Goal: Task Accomplishment & Management: Use online tool/utility

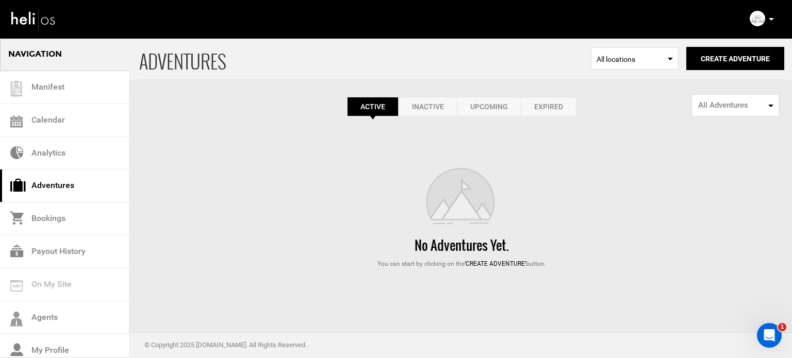
click at [571, 115] on link "Expired" at bounding box center [549, 107] width 56 height 20
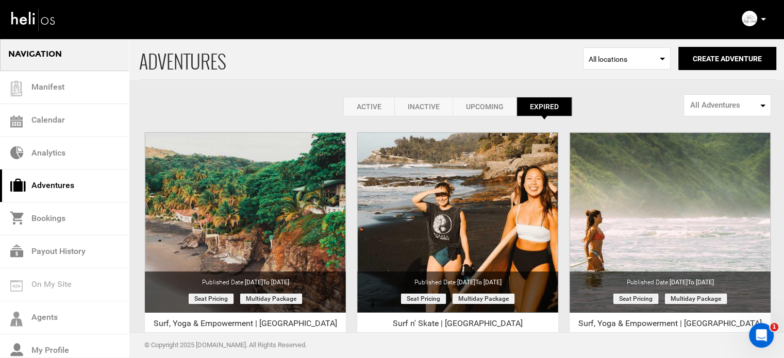
click at [762, 20] on icon at bounding box center [763, 19] width 5 height 3
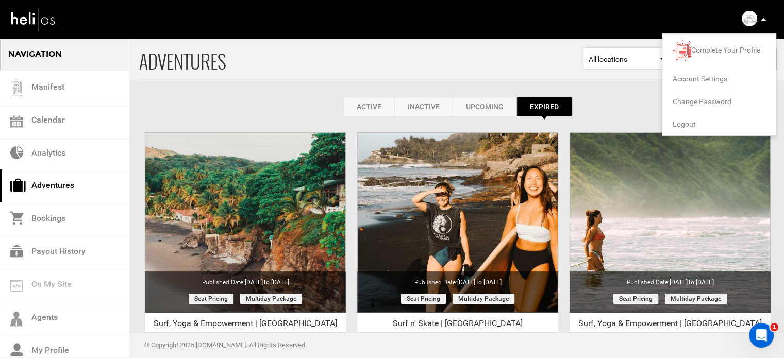
click at [679, 123] on span "Logout" at bounding box center [684, 124] width 23 height 8
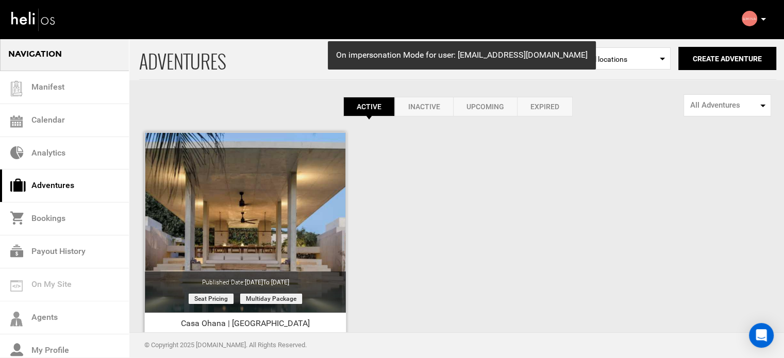
scroll to position [128, 0]
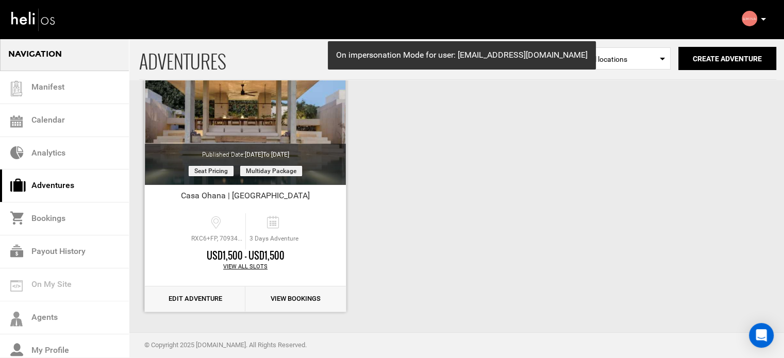
click at [202, 293] on link "Edit Adventure" at bounding box center [195, 299] width 101 height 25
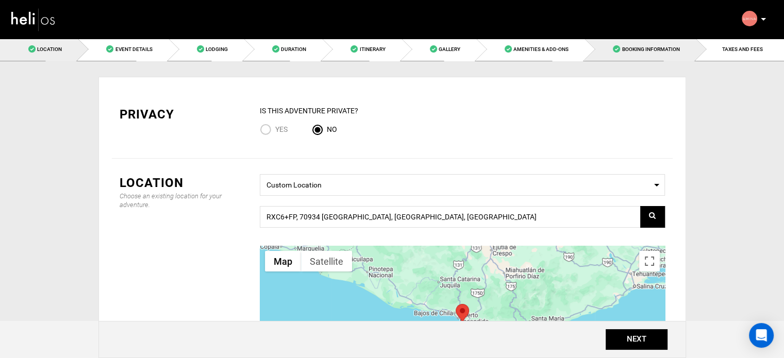
click at [672, 47] on span "Booking Information" at bounding box center [651, 49] width 58 height 6
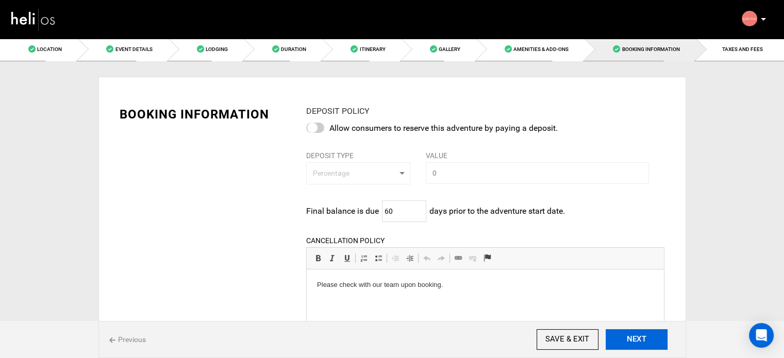
click at [656, 346] on button "NEXT" at bounding box center [637, 340] width 62 height 21
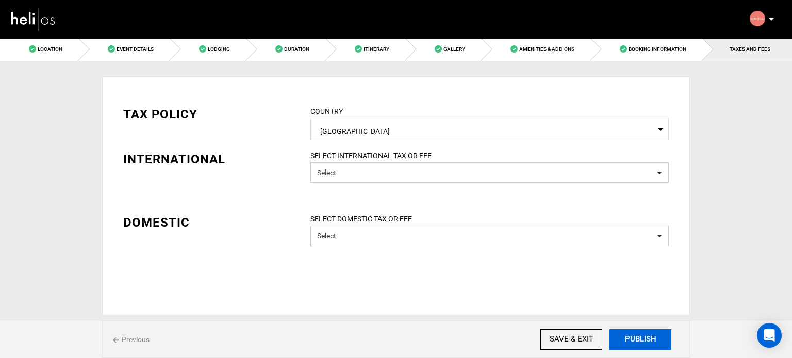
click at [650, 346] on button "PUBLISH" at bounding box center [641, 340] width 62 height 21
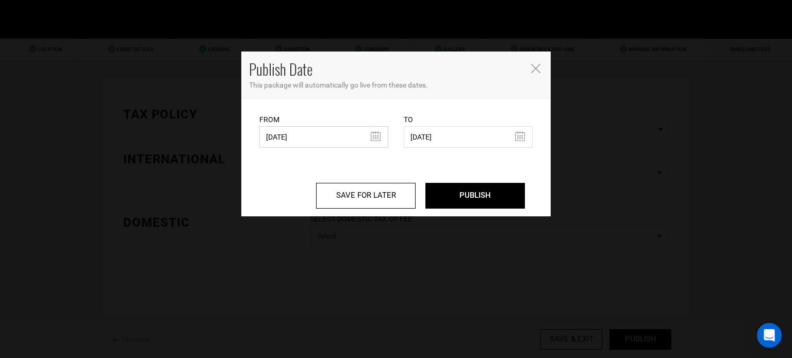
click at [315, 143] on input "05/12/2025" at bounding box center [323, 137] width 129 height 22
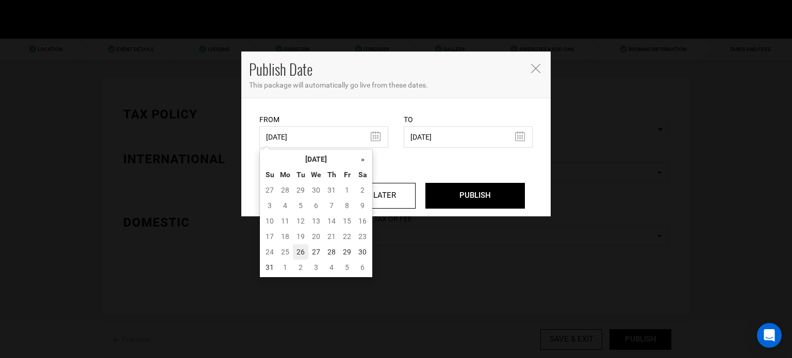
click at [299, 251] on td "26" at bounding box center [300, 251] width 15 height 15
type input "08/26/2025"
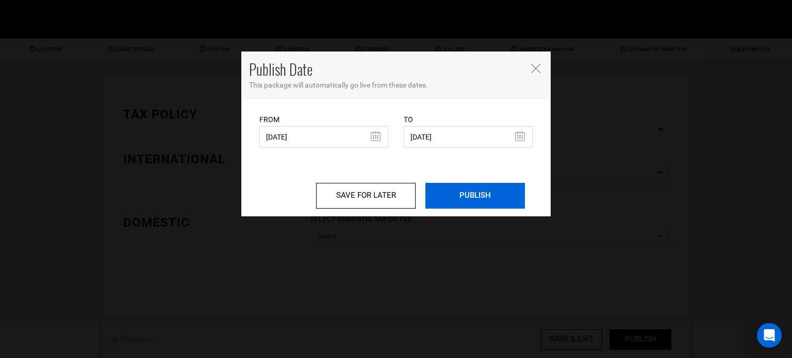
click at [492, 198] on input "PUBLISH" at bounding box center [475, 196] width 100 height 26
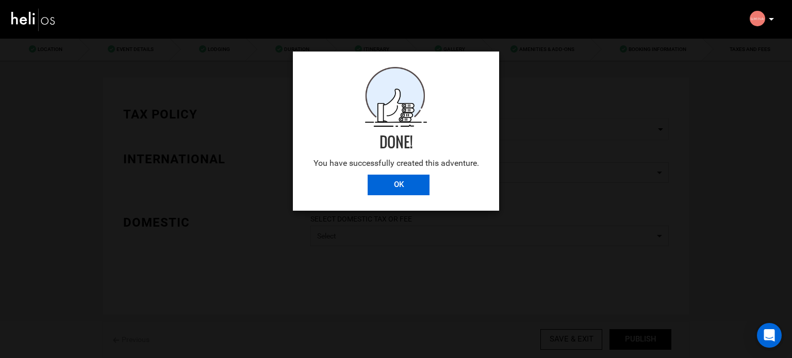
click at [406, 188] on input "OK" at bounding box center [399, 185] width 62 height 21
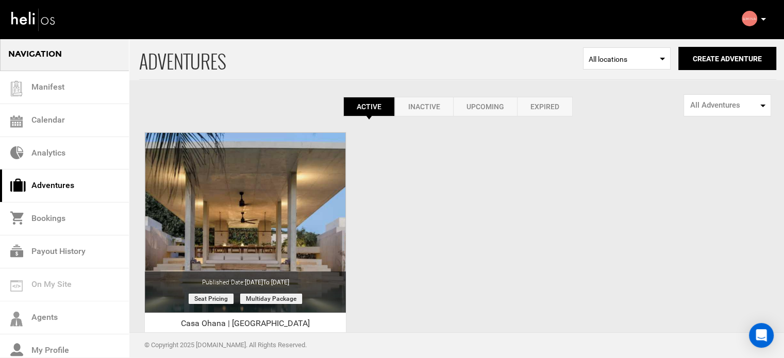
click at [767, 22] on div "Complete Your Profile Account Settings Change Password Logout" at bounding box center [755, 19] width 37 height 20
click at [760, 16] on p at bounding box center [763, 19] width 6 height 12
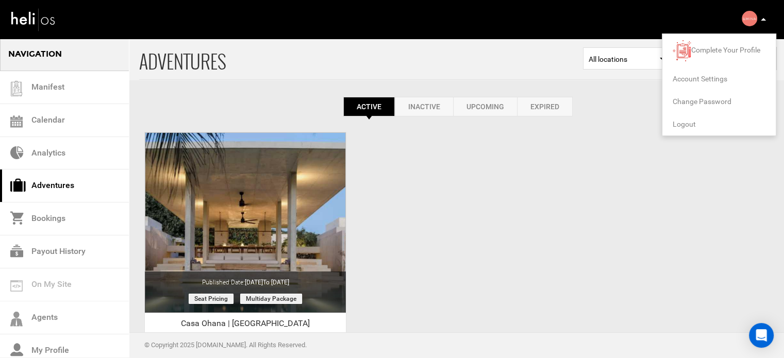
click at [687, 124] on span "Logout" at bounding box center [684, 124] width 23 height 8
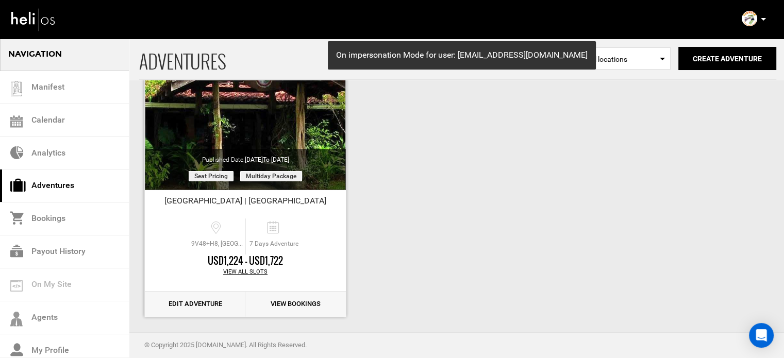
scroll to position [128, 0]
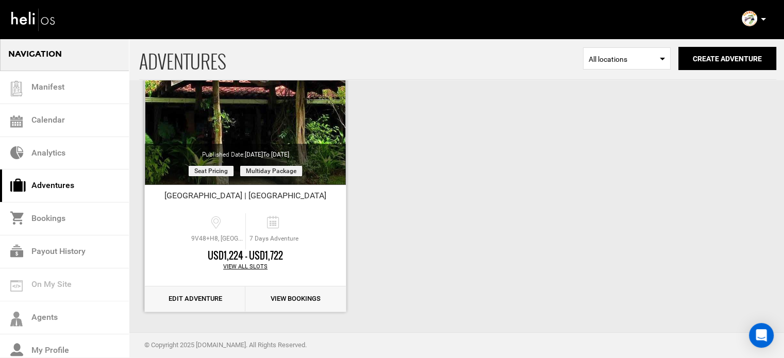
click at [199, 297] on link "Edit Adventure" at bounding box center [195, 299] width 101 height 25
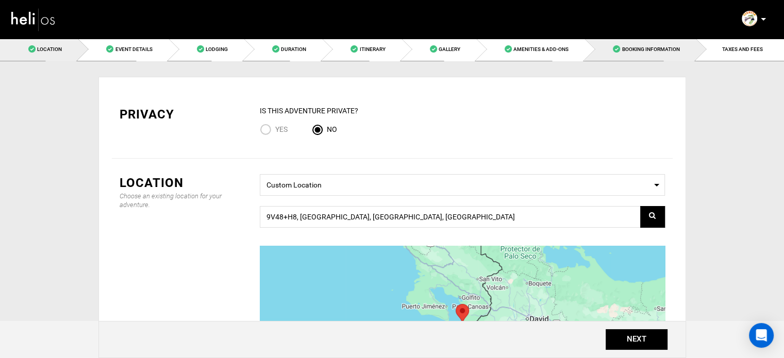
click at [650, 51] on span "Booking Information" at bounding box center [651, 49] width 58 height 6
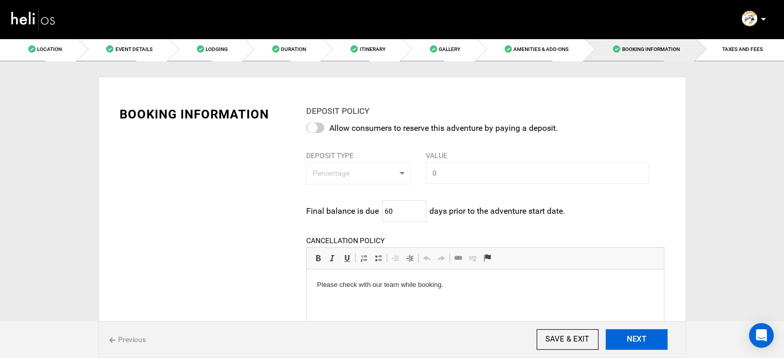
click at [629, 332] on button "NEXT" at bounding box center [637, 340] width 62 height 21
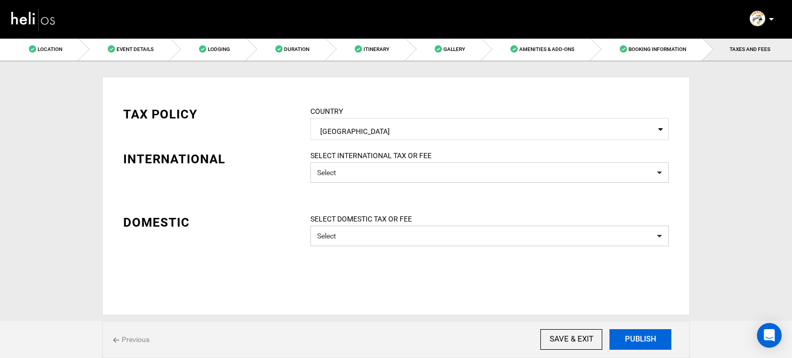
click at [655, 347] on button "PUBLISH" at bounding box center [641, 340] width 62 height 21
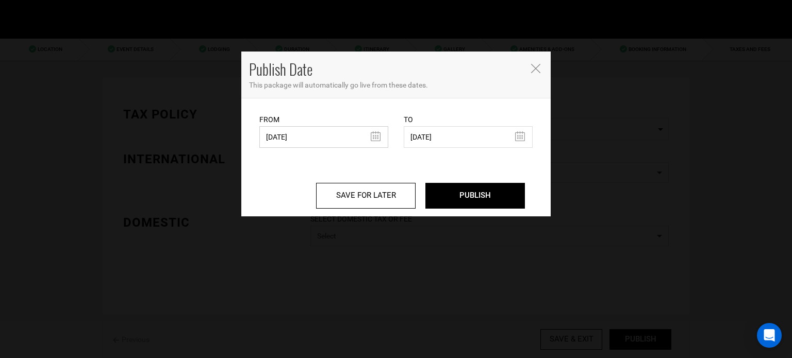
click at [301, 133] on input "03/10/2025" at bounding box center [323, 137] width 129 height 22
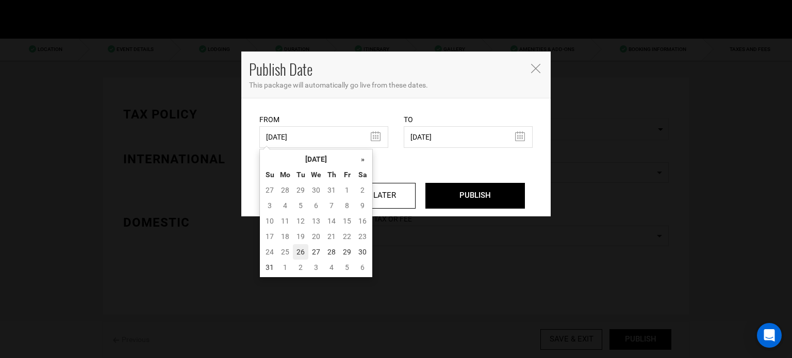
click at [300, 251] on td "26" at bounding box center [300, 251] width 15 height 15
type input "08/26/2025"
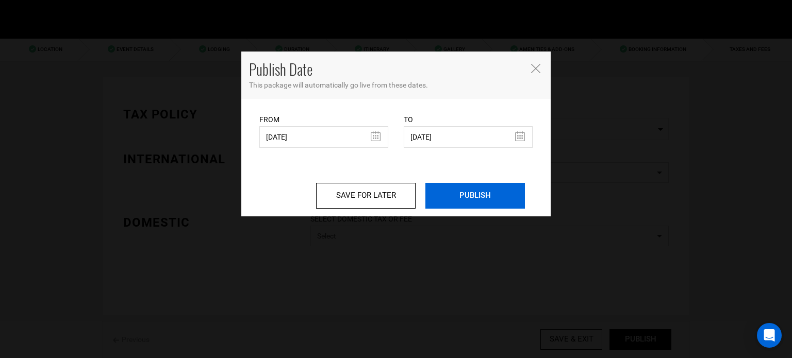
click at [472, 208] on input "PUBLISH" at bounding box center [475, 196] width 100 height 26
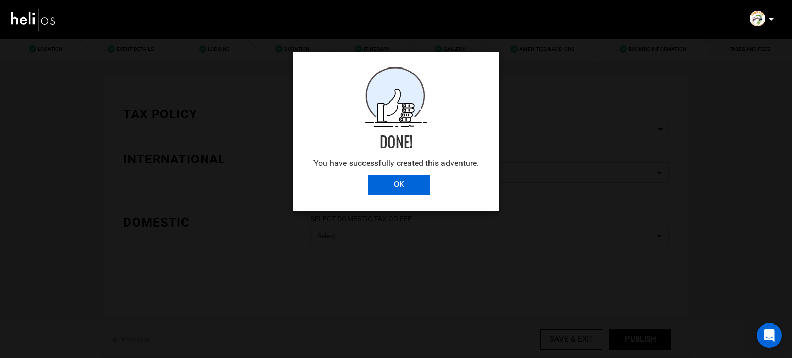
click at [415, 181] on input "OK" at bounding box center [399, 185] width 62 height 21
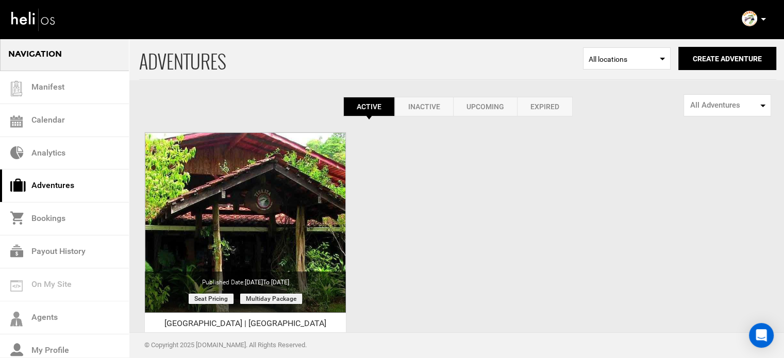
click at [763, 18] on icon at bounding box center [763, 19] width 5 height 3
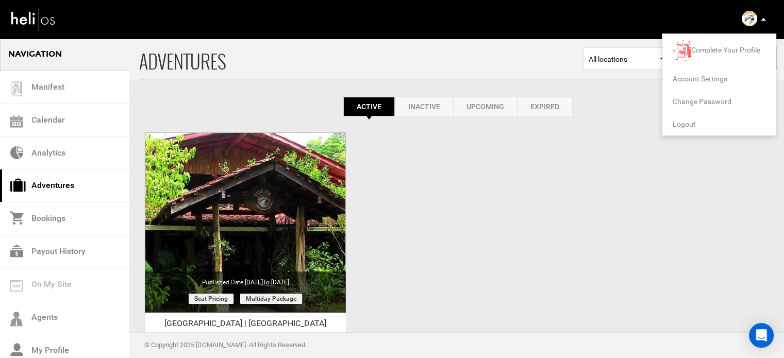
click at [687, 121] on span "Logout" at bounding box center [684, 124] width 23 height 8
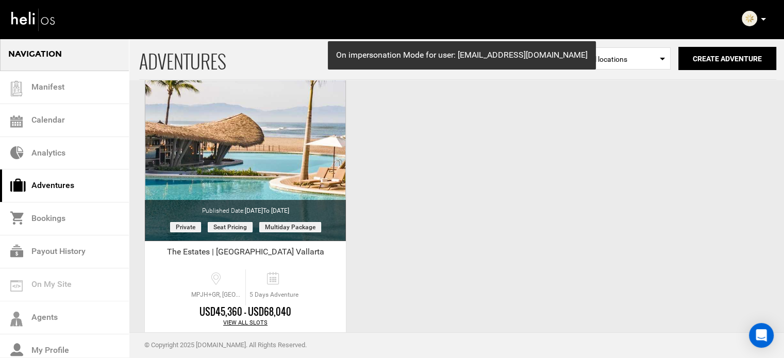
scroll to position [103, 0]
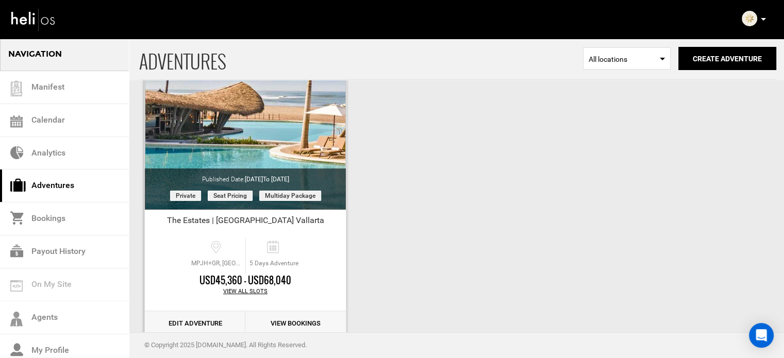
click at [211, 321] on link "Edit Adventure" at bounding box center [195, 323] width 101 height 25
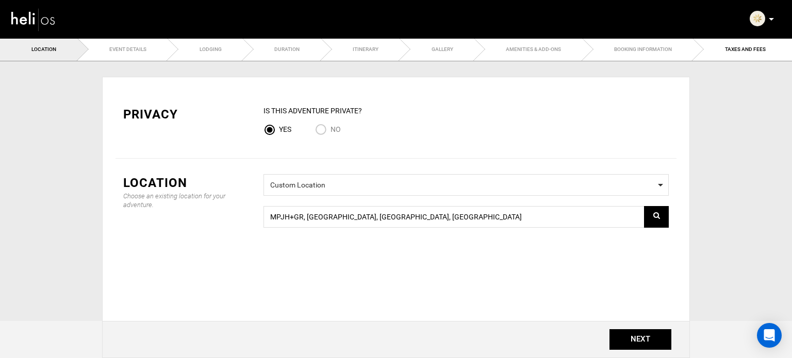
type input "[DATE]"
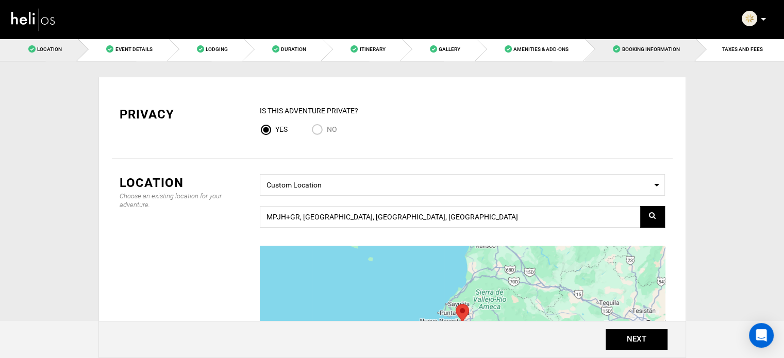
click at [682, 42] on link "Booking Information" at bounding box center [640, 49] width 111 height 23
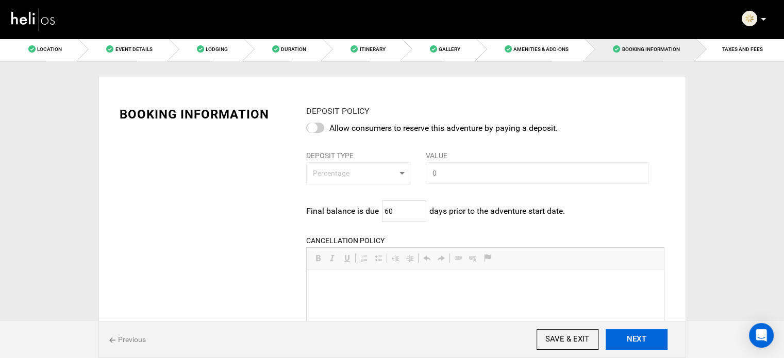
click at [645, 340] on button "NEXT" at bounding box center [637, 340] width 62 height 21
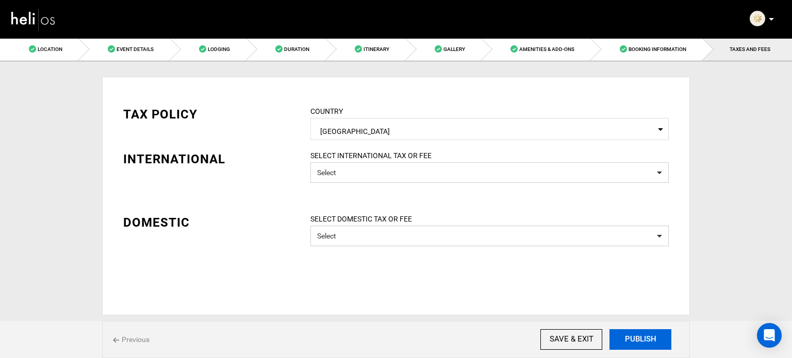
click at [645, 340] on button "PUBLISH" at bounding box center [641, 340] width 62 height 21
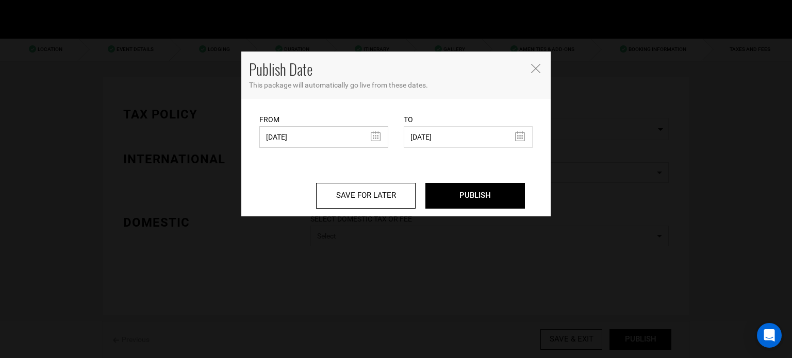
click at [307, 139] on input "05/01/2025" at bounding box center [323, 137] width 129 height 22
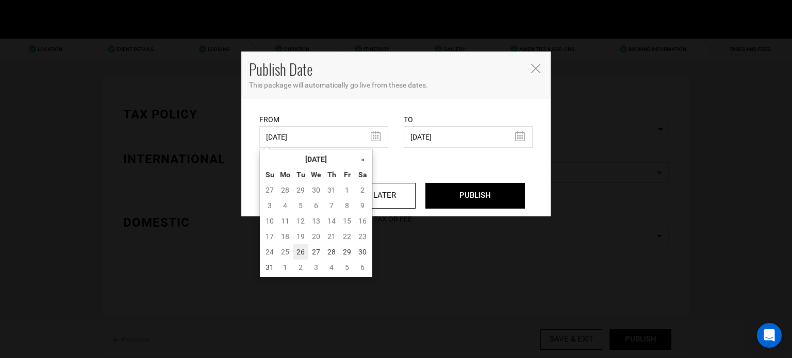
click at [299, 248] on td "26" at bounding box center [300, 251] width 15 height 15
type input "08/26/2025"
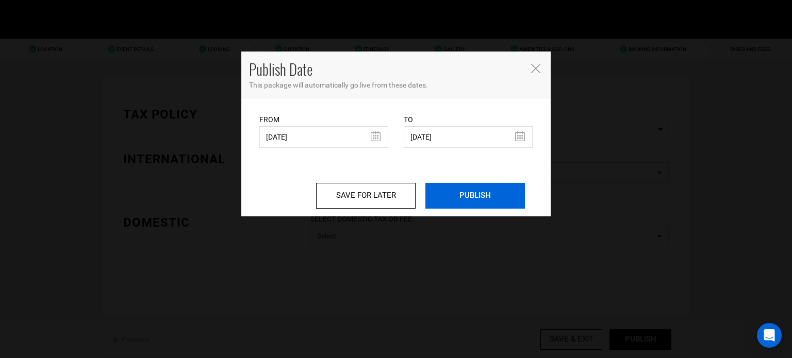
click at [487, 206] on input "PUBLISH" at bounding box center [475, 196] width 100 height 26
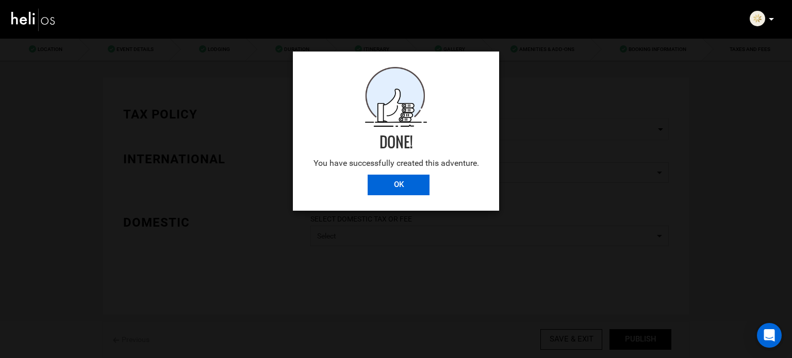
click at [418, 187] on input "OK" at bounding box center [399, 185] width 62 height 21
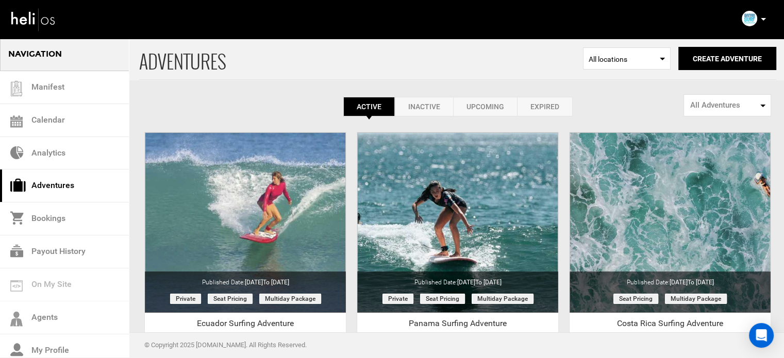
click at [549, 102] on link "Expired" at bounding box center [545, 107] width 56 height 20
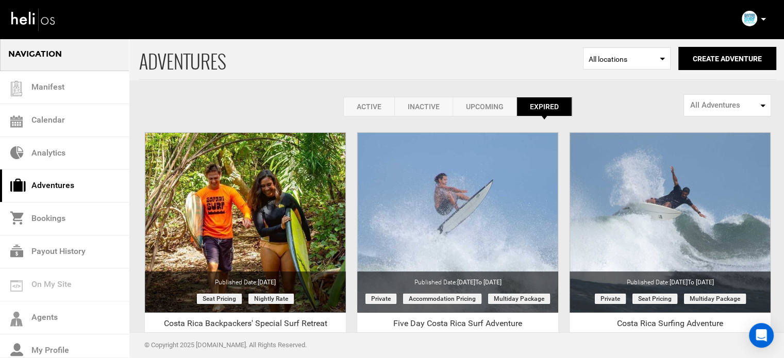
click at [376, 107] on link "Active" at bounding box center [368, 107] width 51 height 20
